Goal: Find specific page/section

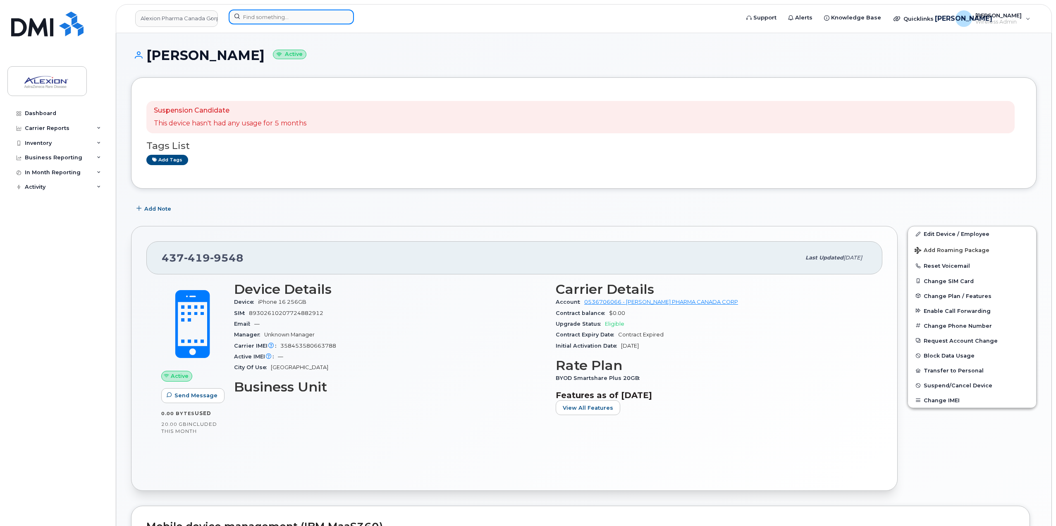
click at [319, 20] on input at bounding box center [291, 17] width 125 height 15
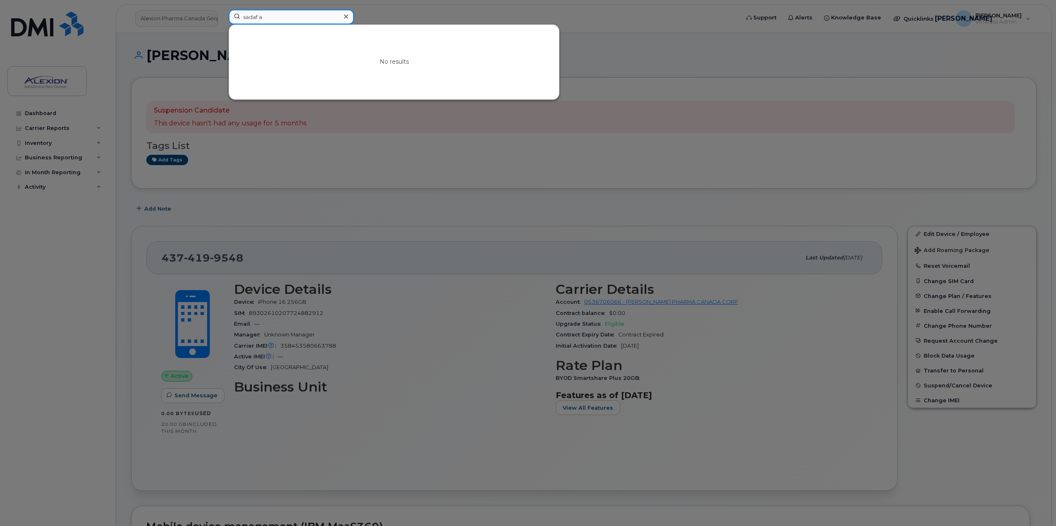
paste input "437-987-2433"
type input "437-987-2433"
click at [663, 125] on div at bounding box center [528, 263] width 1056 height 526
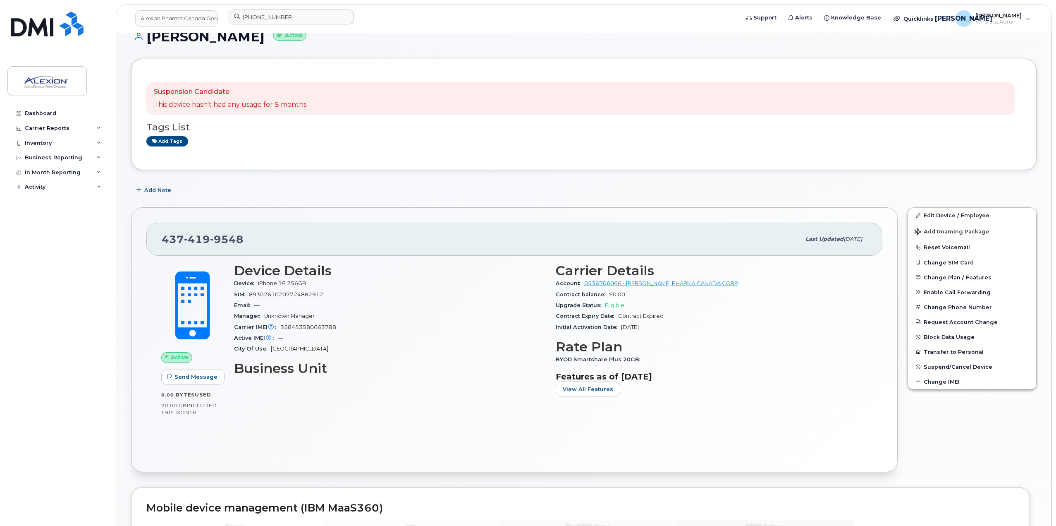
scroll to position [41, 0]
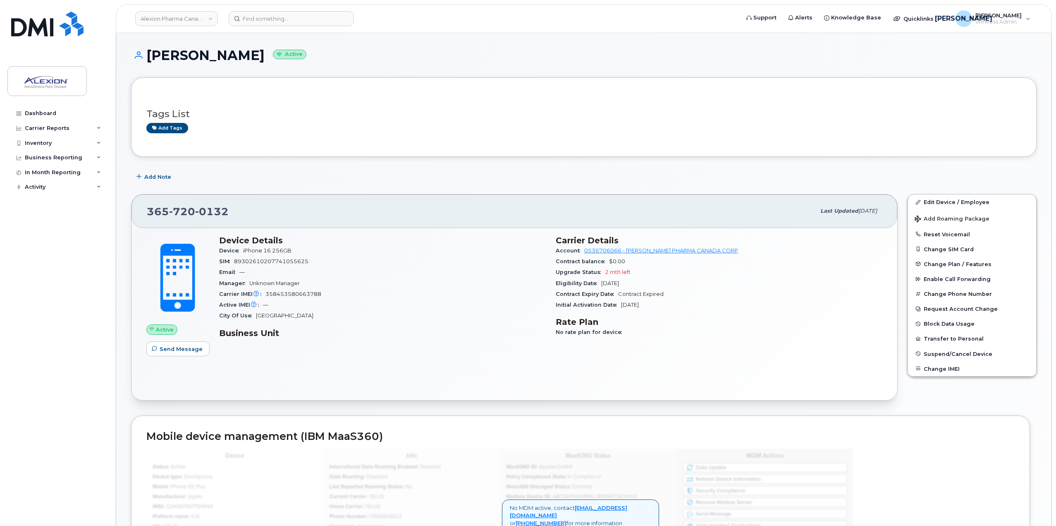
drag, startPoint x: 889, startPoint y: 23, endPoint x: 586, endPoint y: 74, distance: 307.8
click at [586, 74] on div "[PERSON_NAME] Active" at bounding box center [584, 62] width 906 height 29
